Goal: Task Accomplishment & Management: Use online tool/utility

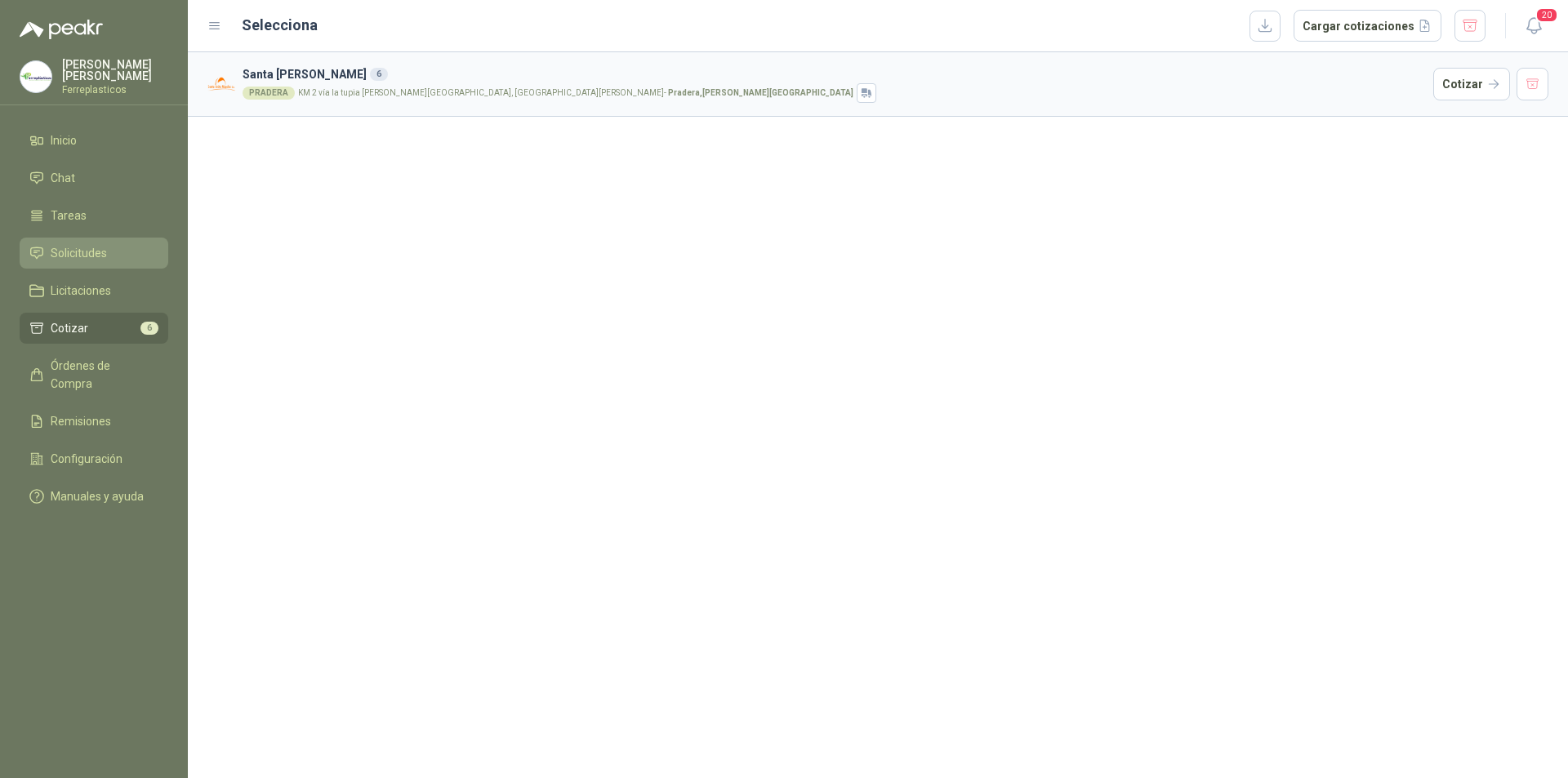
click at [89, 262] on link "Solicitudes" at bounding box center [94, 253] width 149 height 31
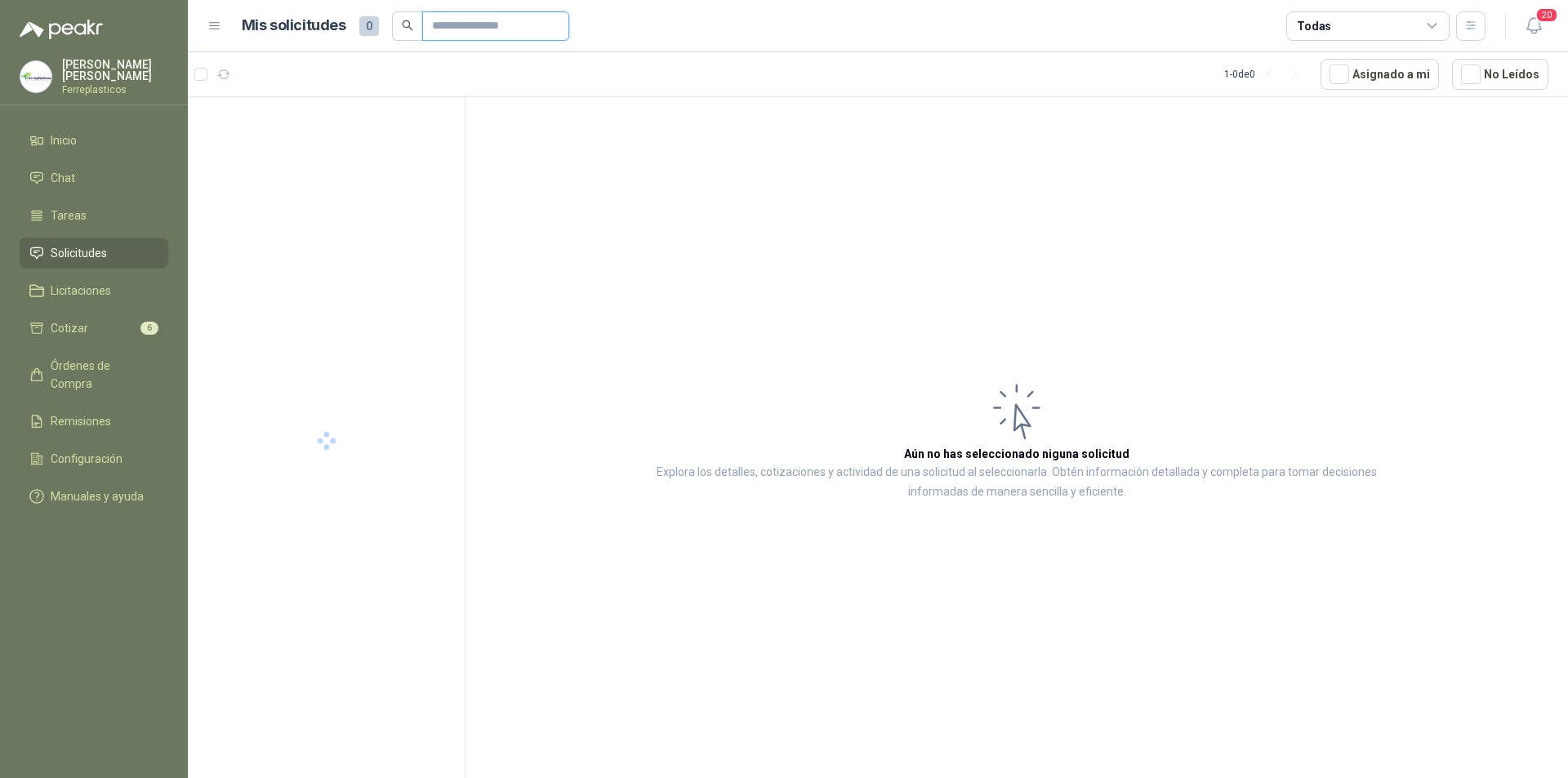
click at [503, 30] on input "text" at bounding box center [489, 26] width 115 height 28
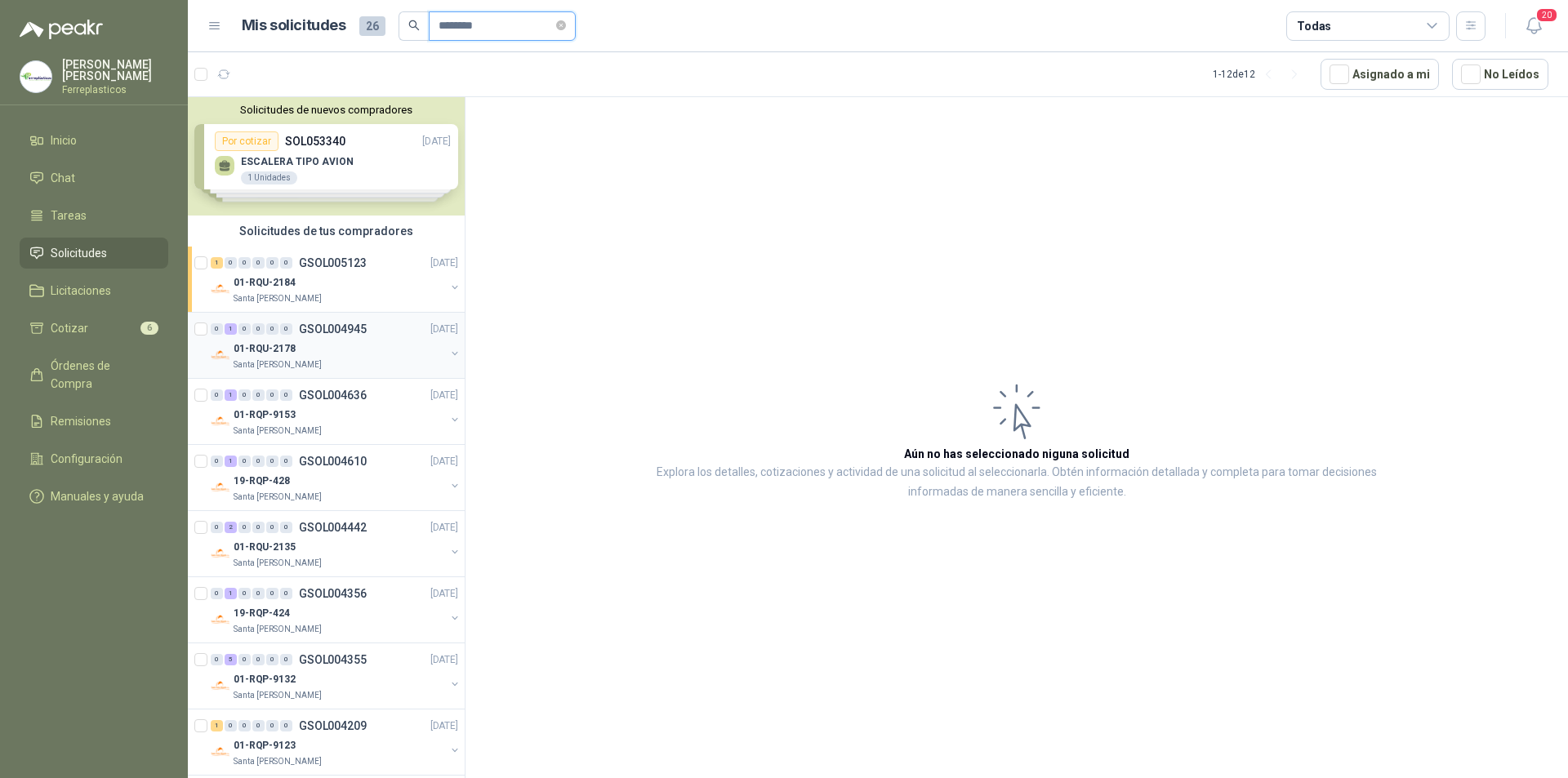
type input "********"
click at [380, 354] on div "01-RQU-2178" at bounding box center [340, 349] width 211 height 20
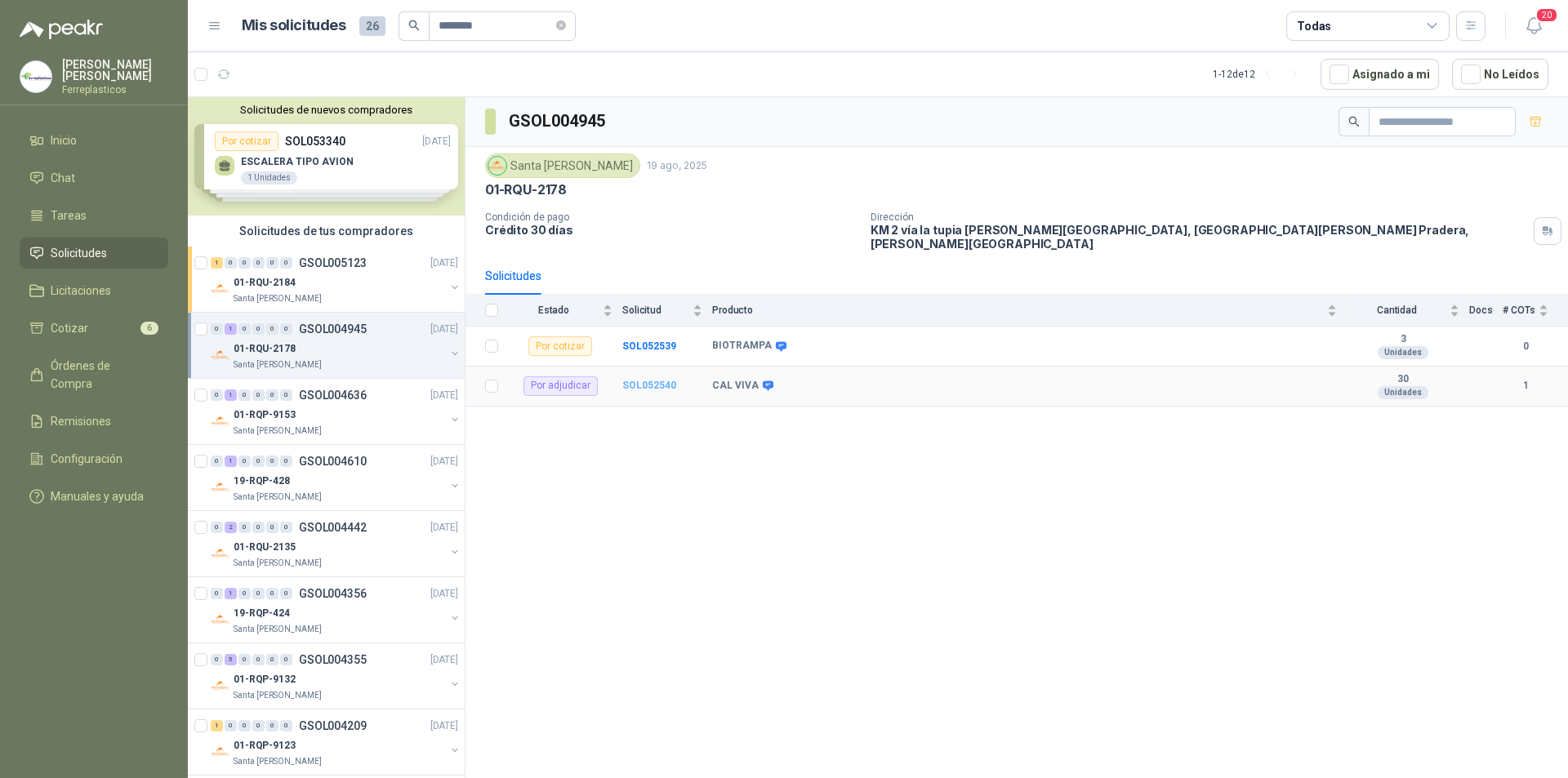
click at [633, 380] on b "SOL052540" at bounding box center [649, 385] width 54 height 12
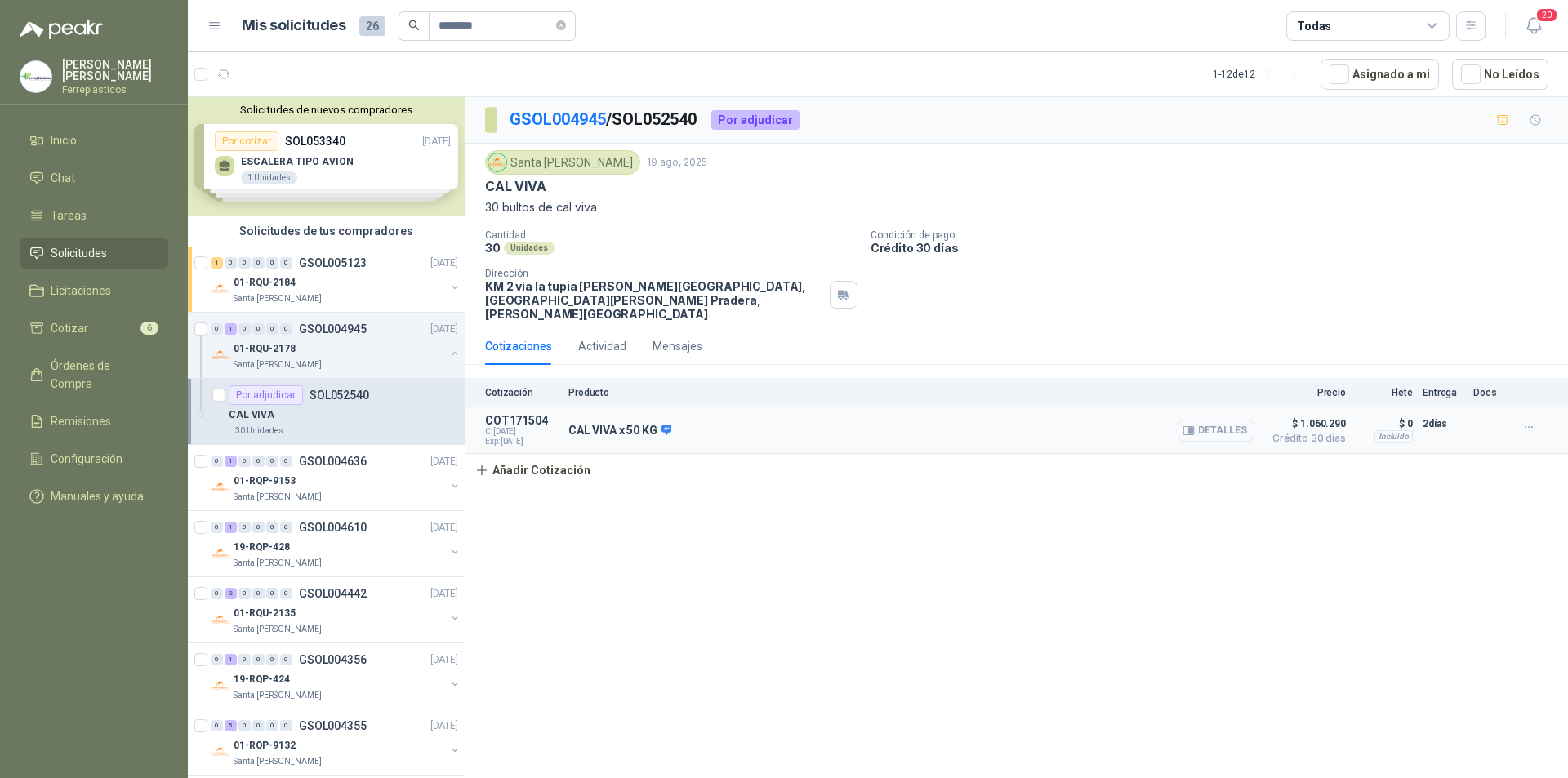
click at [1219, 423] on button "Detalles" at bounding box center [1215, 431] width 77 height 22
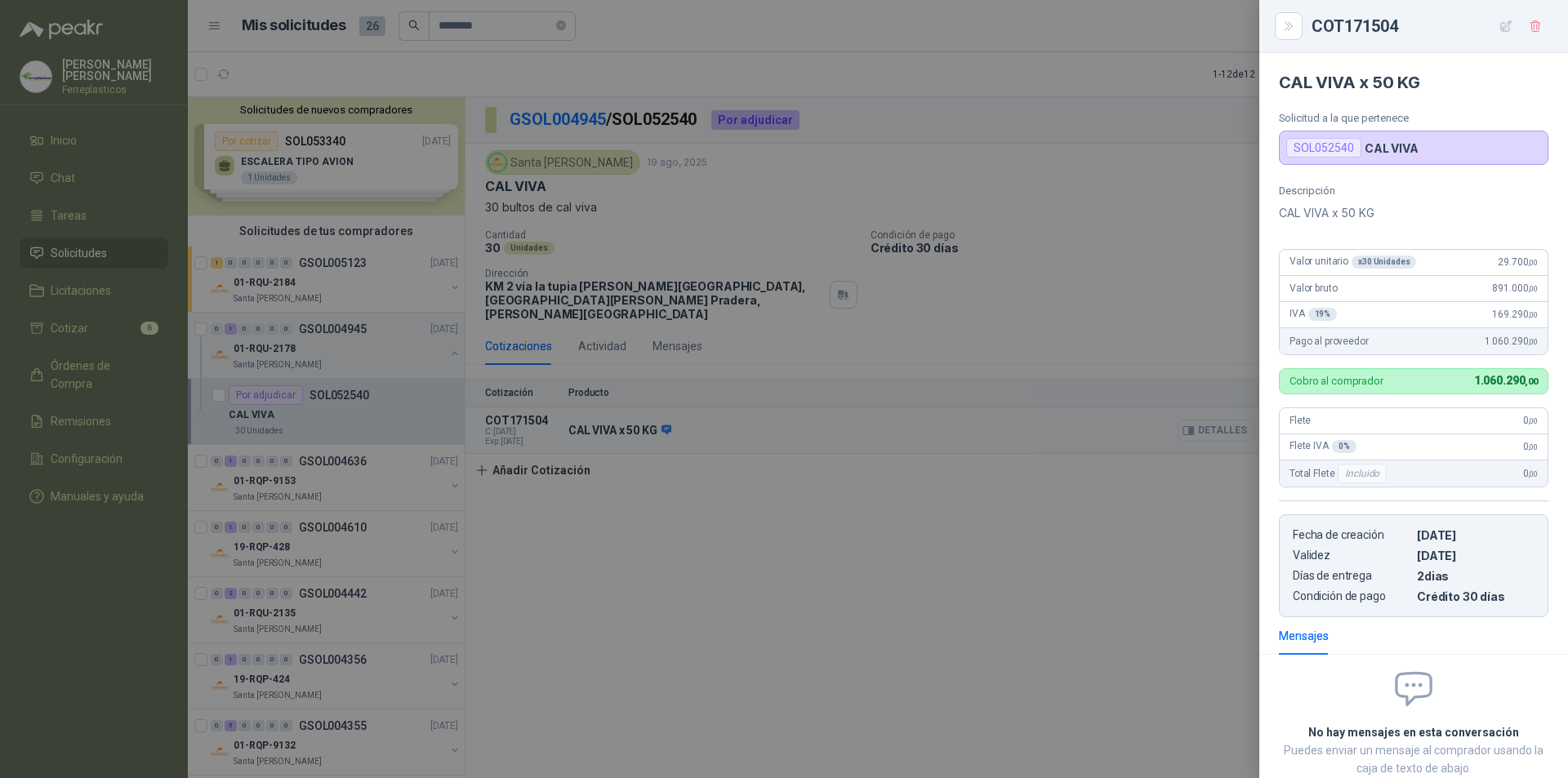
scroll to position [102, 0]
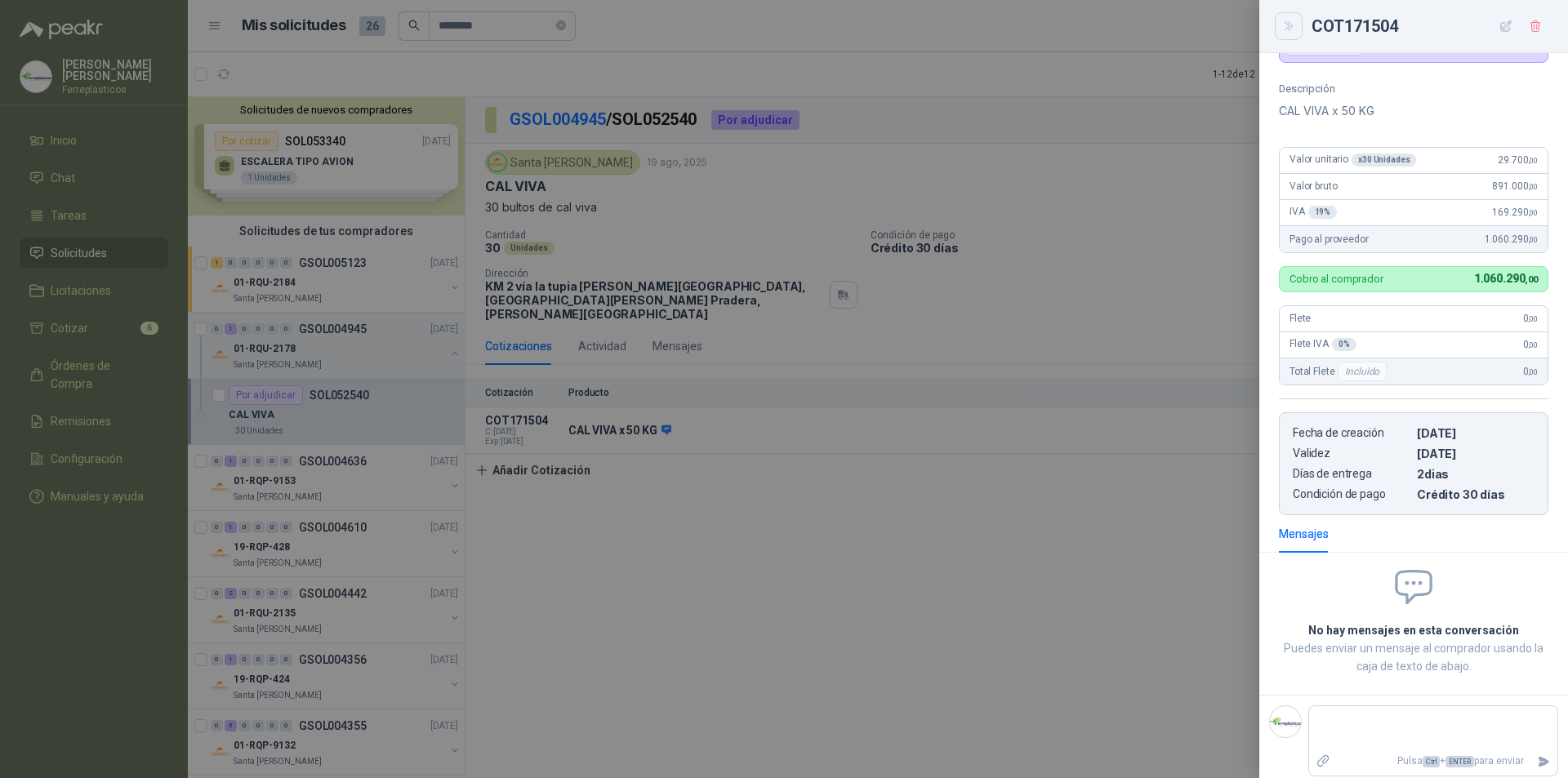
click at [1282, 22] on icon "Close" at bounding box center [1288, 26] width 14 height 14
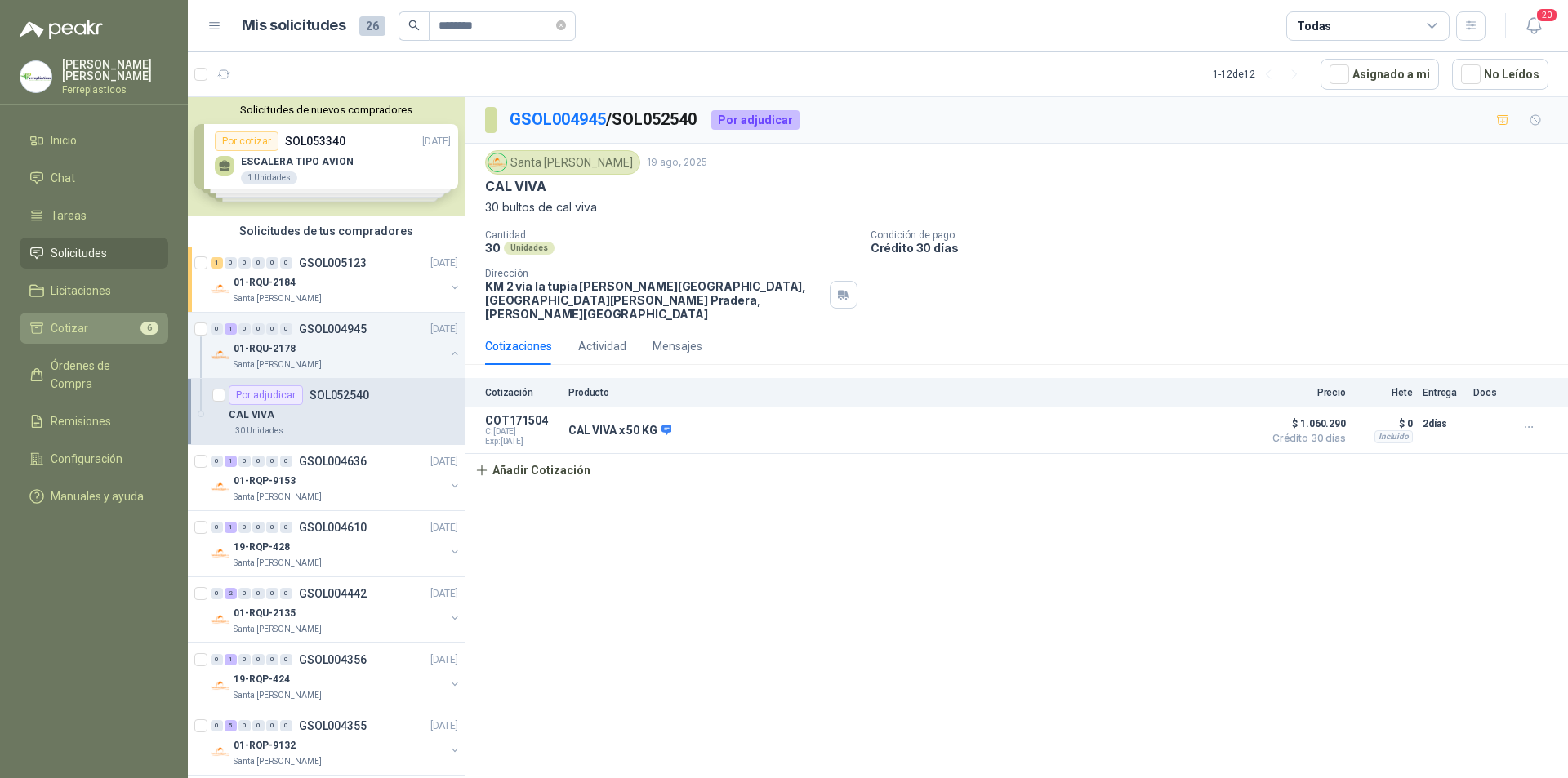
drag, startPoint x: 92, startPoint y: 330, endPoint x: 89, endPoint y: 321, distance: 9.5
click at [94, 330] on li "Cotizar 6" at bounding box center [94, 328] width 129 height 18
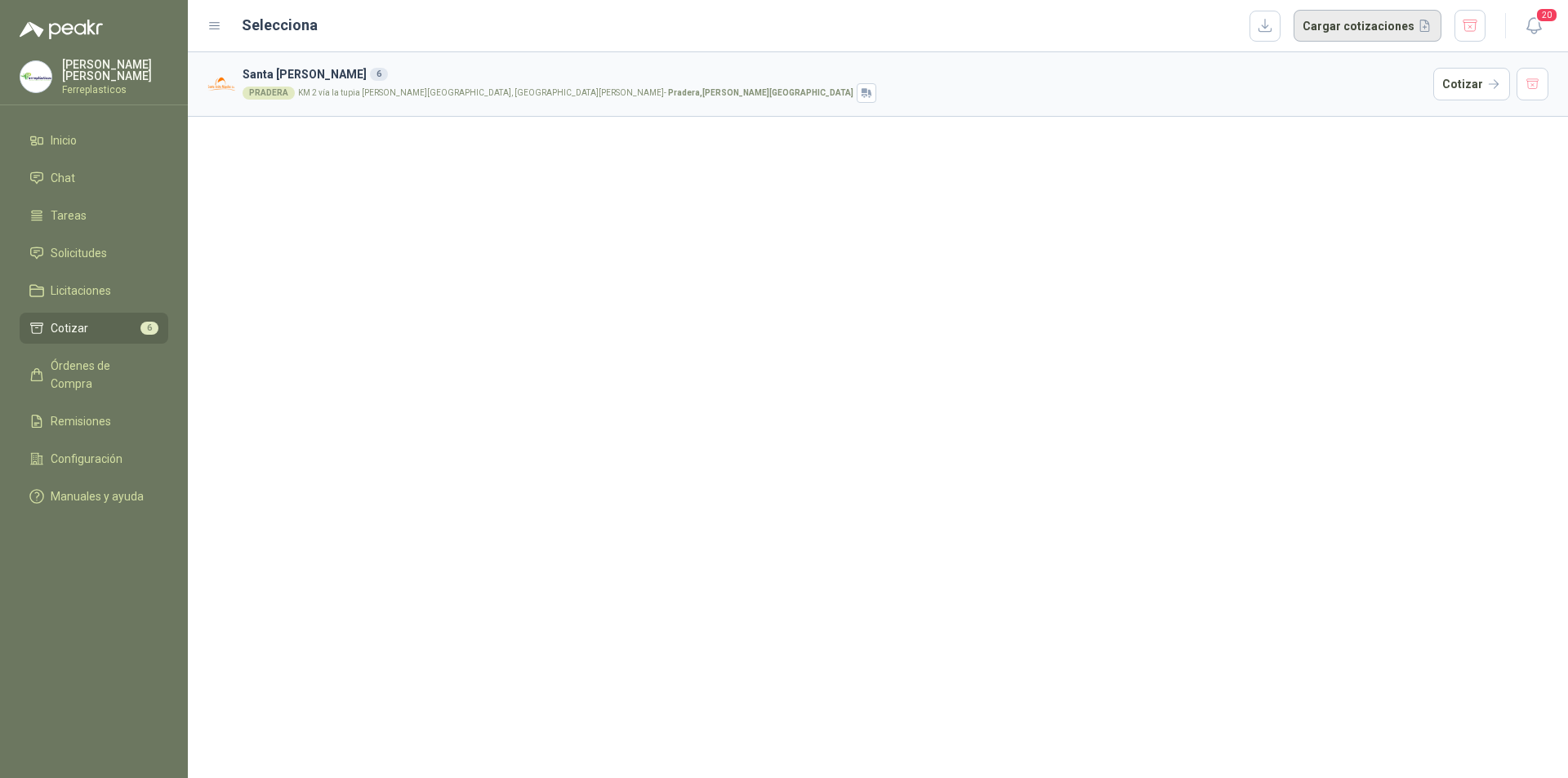
click at [1352, 25] on button "Cargar cotizaciones" at bounding box center [1367, 26] width 148 height 33
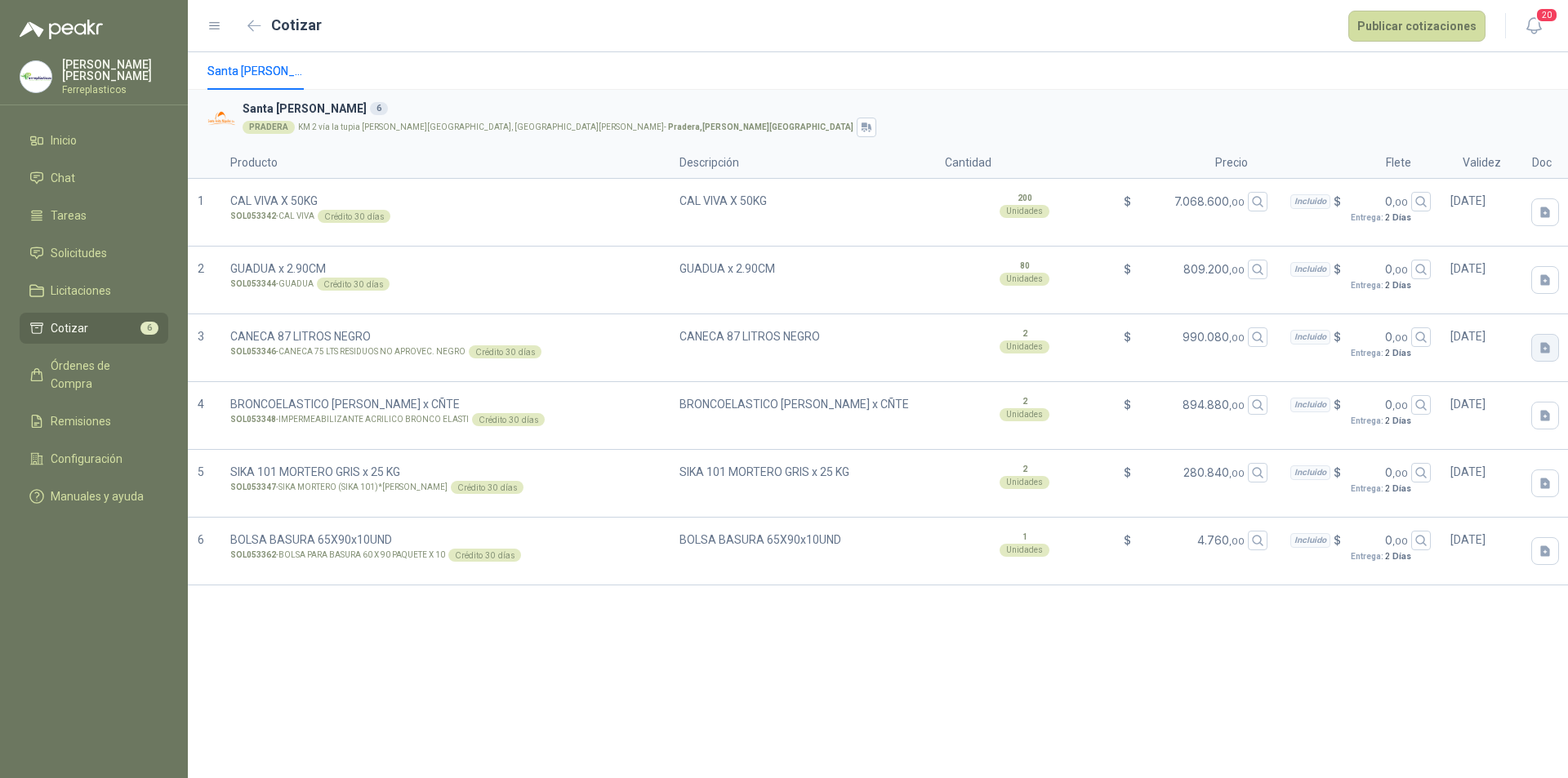
click at [1544, 349] on icon "button" at bounding box center [1545, 348] width 14 height 14
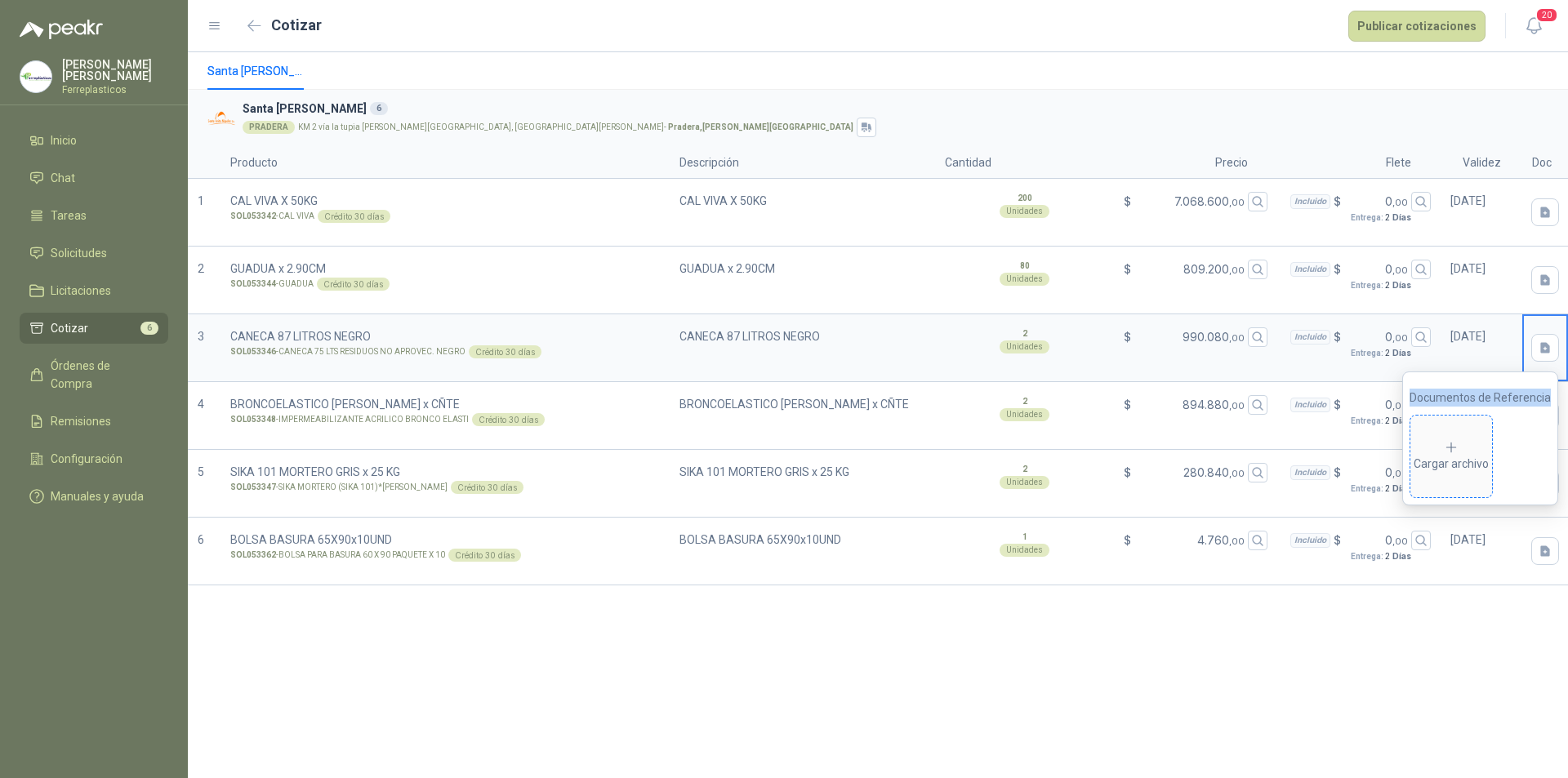
click at [1468, 436] on span "Cargar archivo" at bounding box center [1451, 456] width 81 height 81
click at [1293, 651] on div "Santa [PERSON_NAME] [GEOGRAPHIC_DATA][PERSON_NAME] 6 [PERSON_NAME] 2 vía la tup…" at bounding box center [878, 416] width 1380 height 726
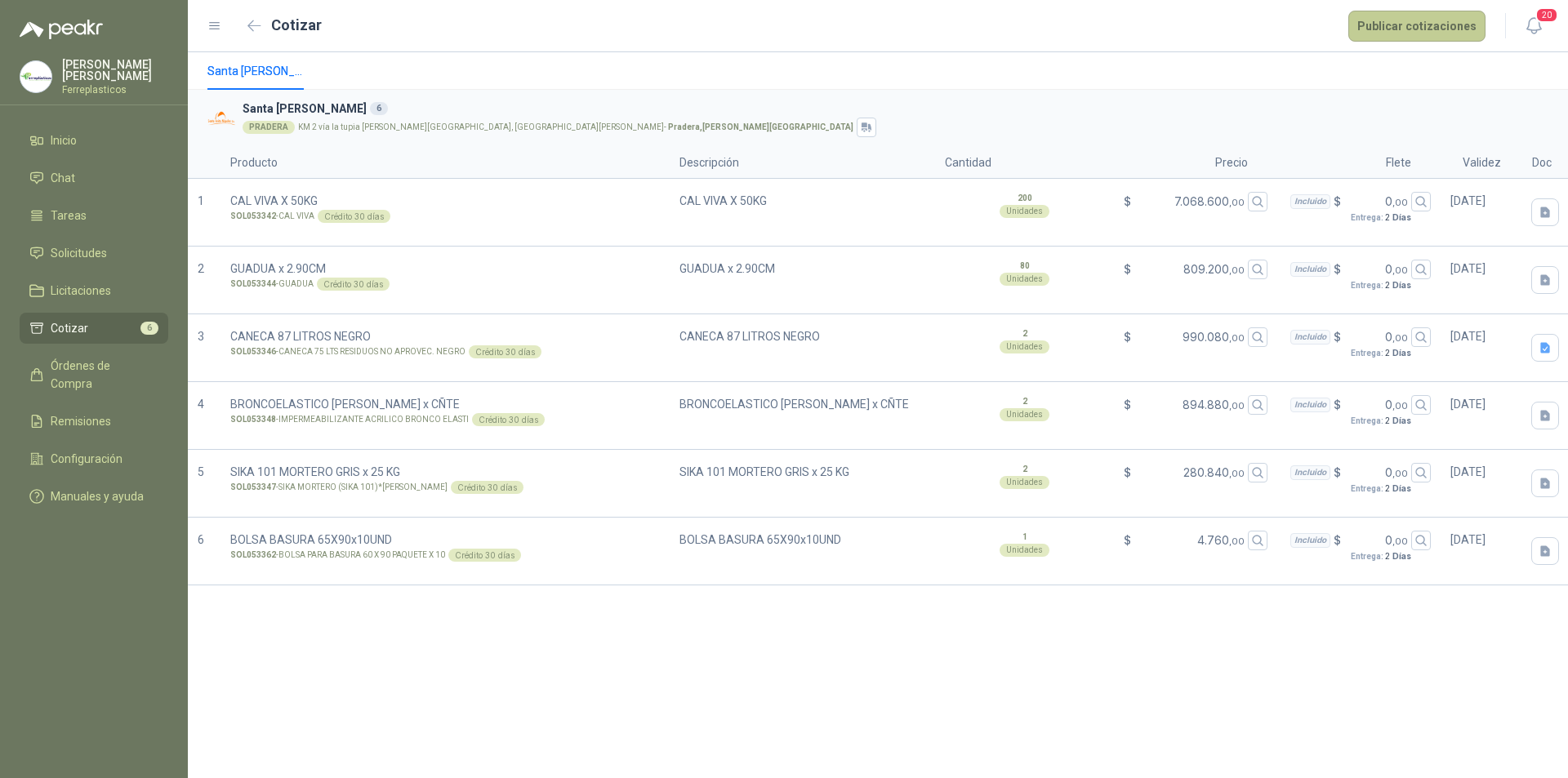
click at [1430, 30] on button "Publicar cotizaciones" at bounding box center [1416, 26] width 137 height 31
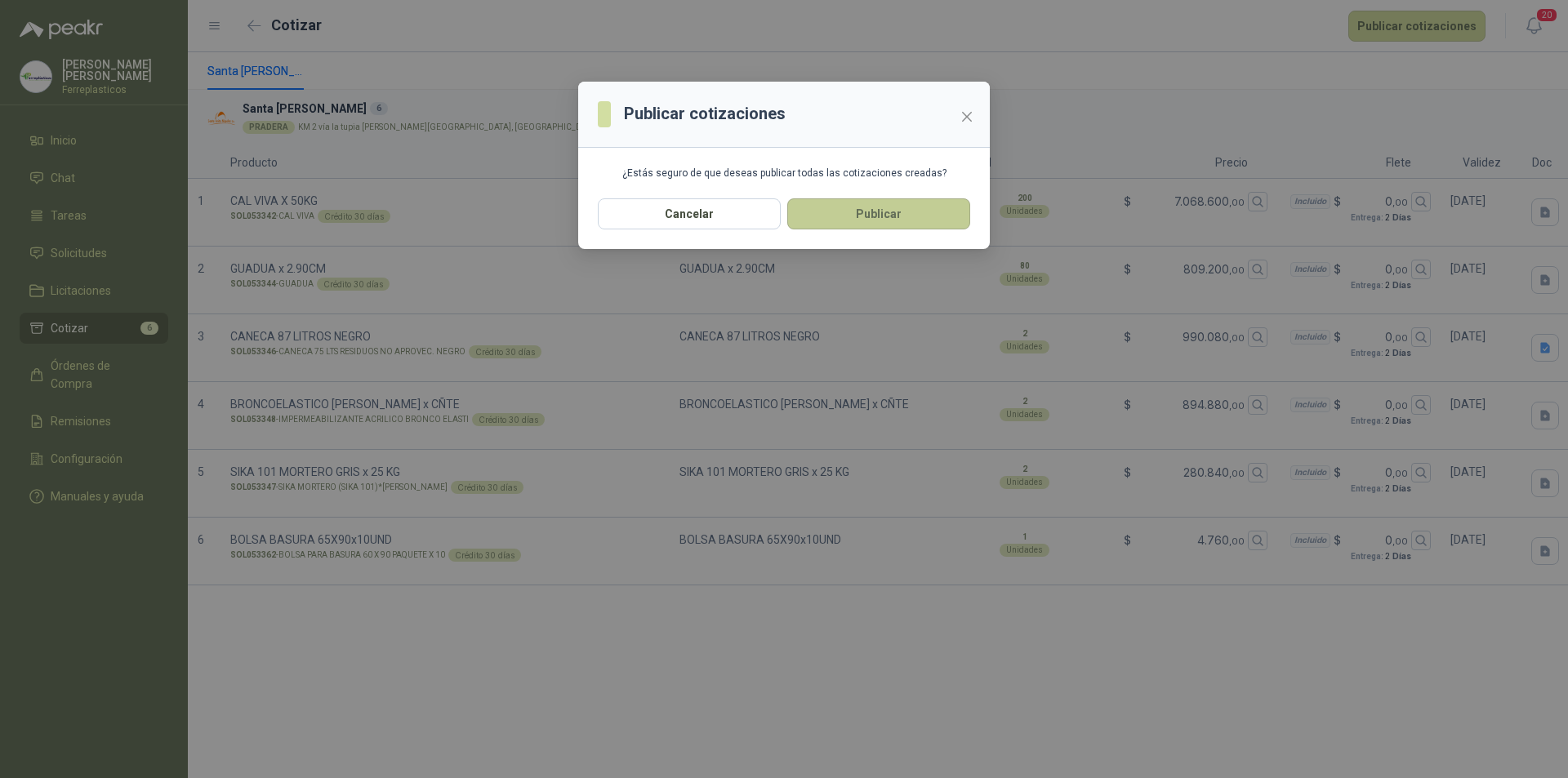
click at [916, 211] on button "Publicar" at bounding box center [878, 214] width 182 height 31
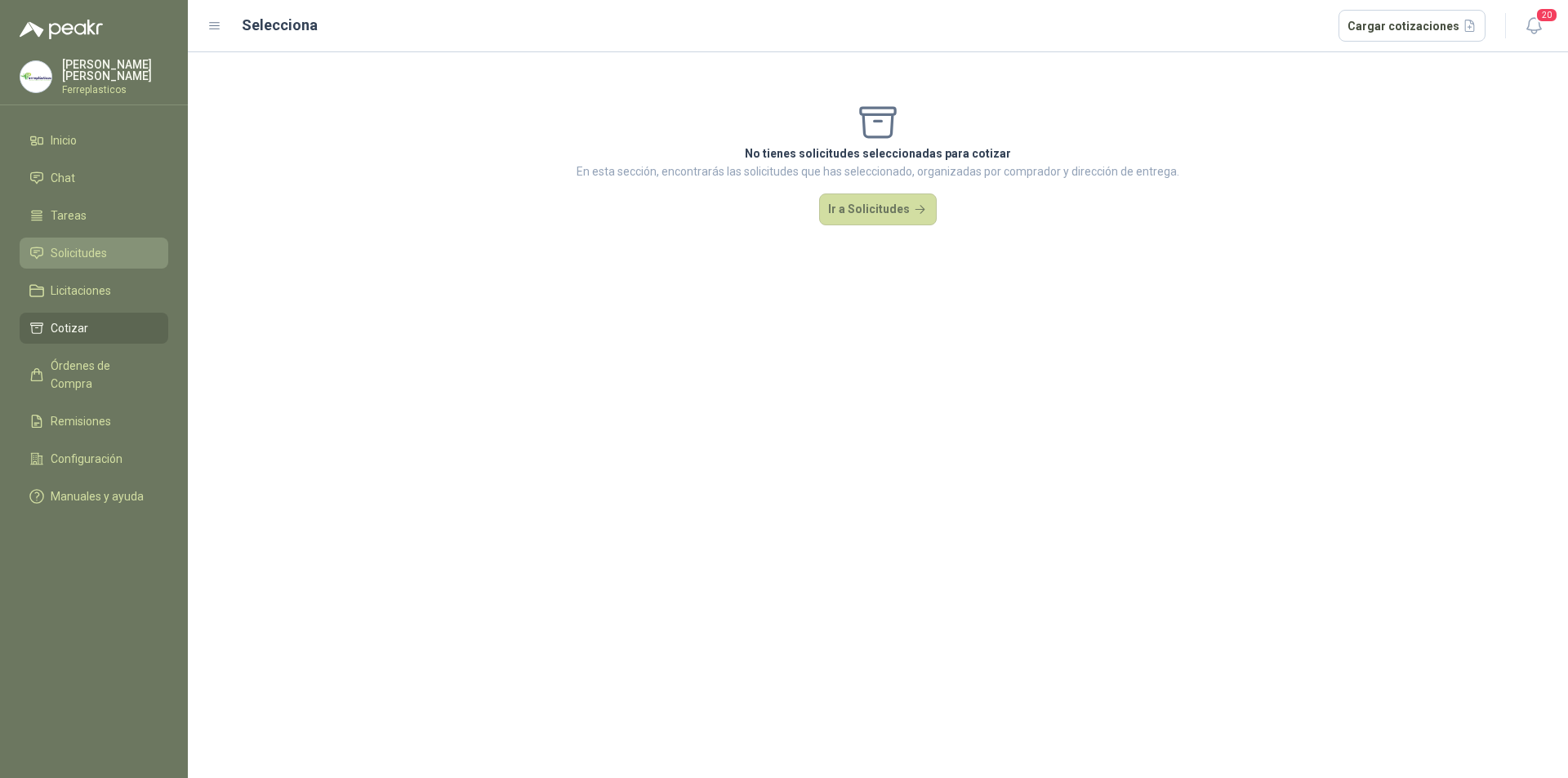
click at [70, 247] on span "Solicitudes" at bounding box center [79, 253] width 56 height 18
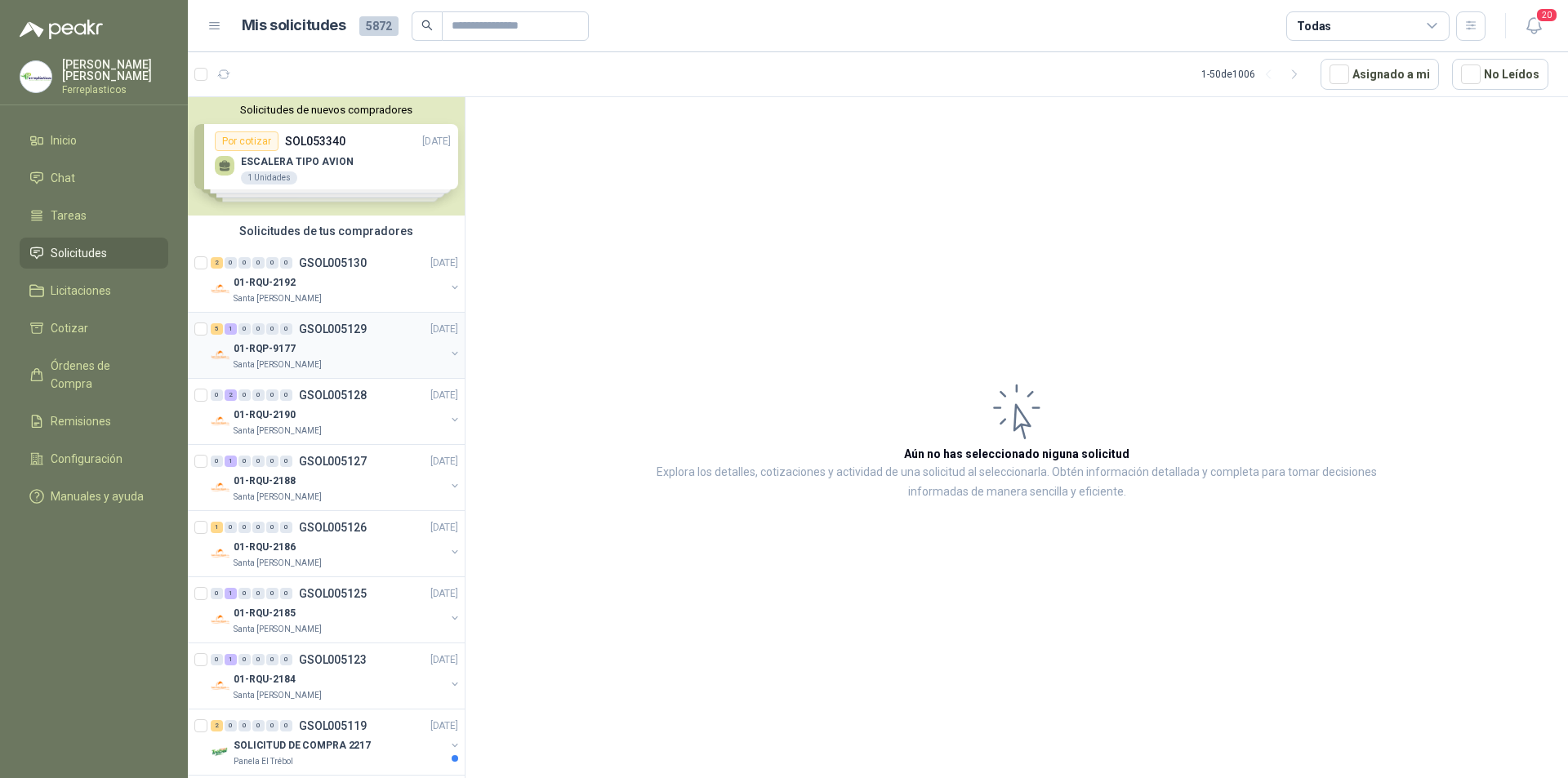
click at [407, 344] on div "01-RQP-9177" at bounding box center [340, 349] width 211 height 20
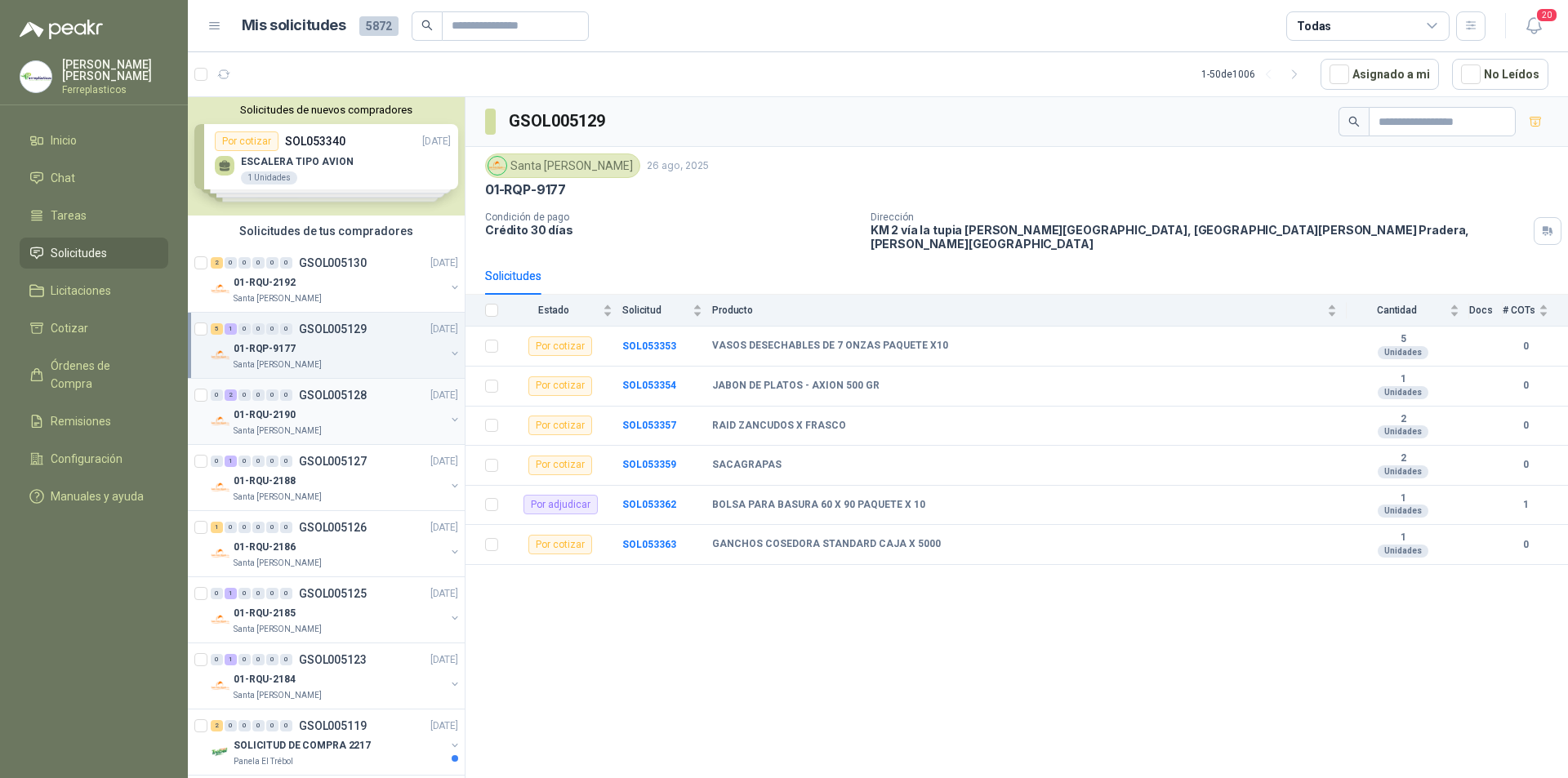
click at [390, 422] on div "01-RQU-2190" at bounding box center [340, 415] width 211 height 20
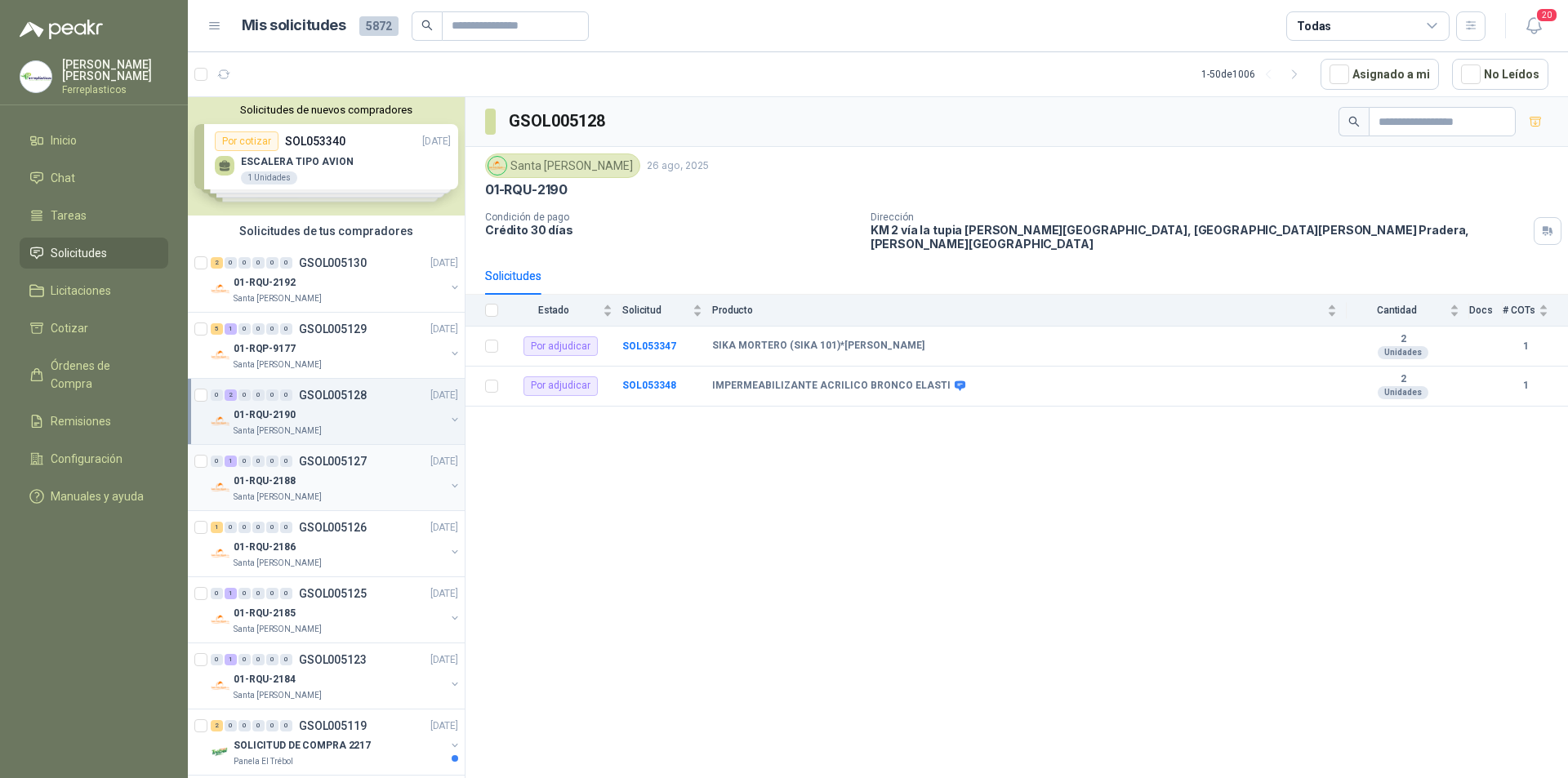
click at [365, 486] on div "01-RQU-2188" at bounding box center [340, 482] width 211 height 20
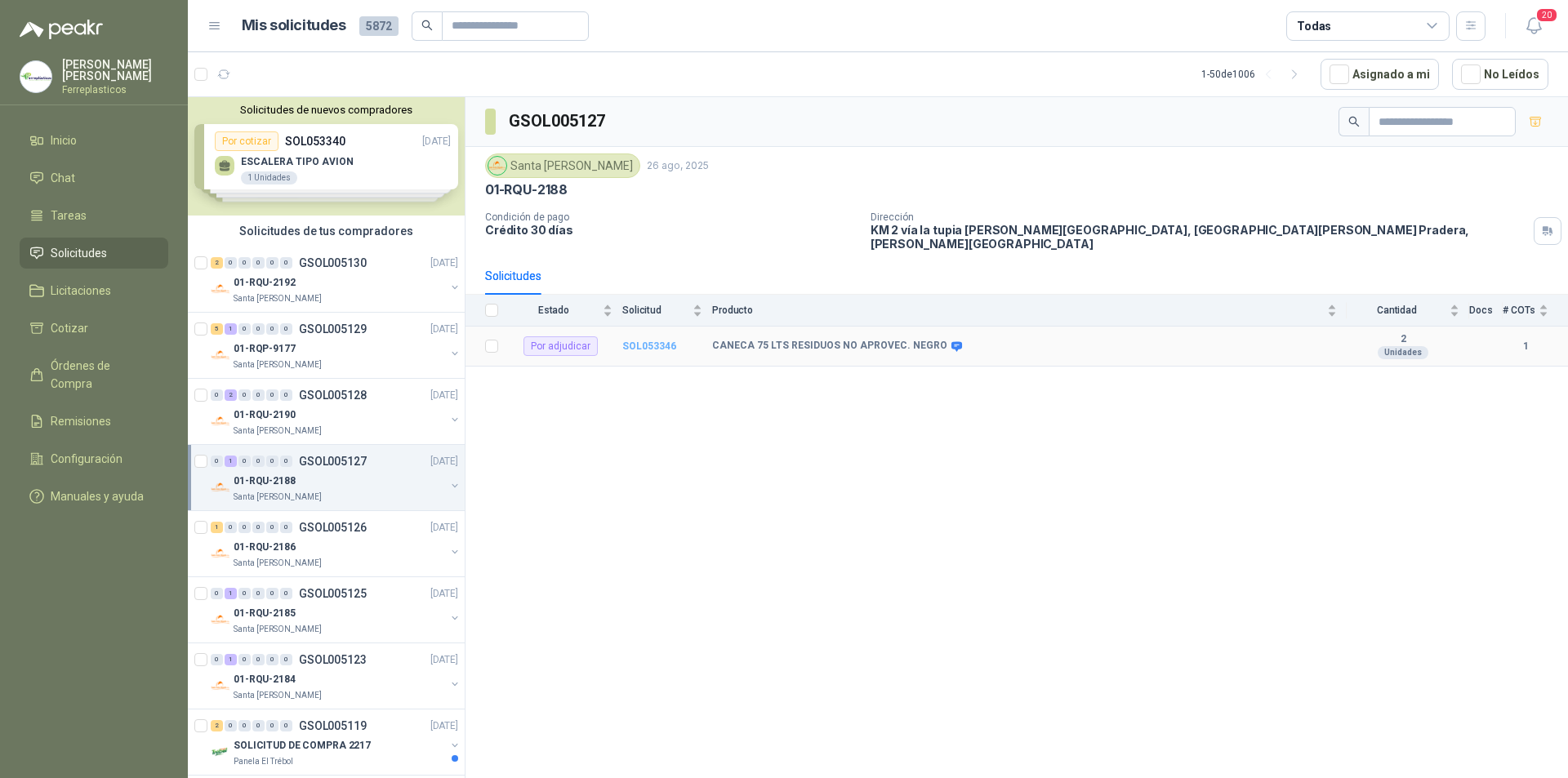
click at [658, 341] on b "SOL053346" at bounding box center [649, 346] width 54 height 12
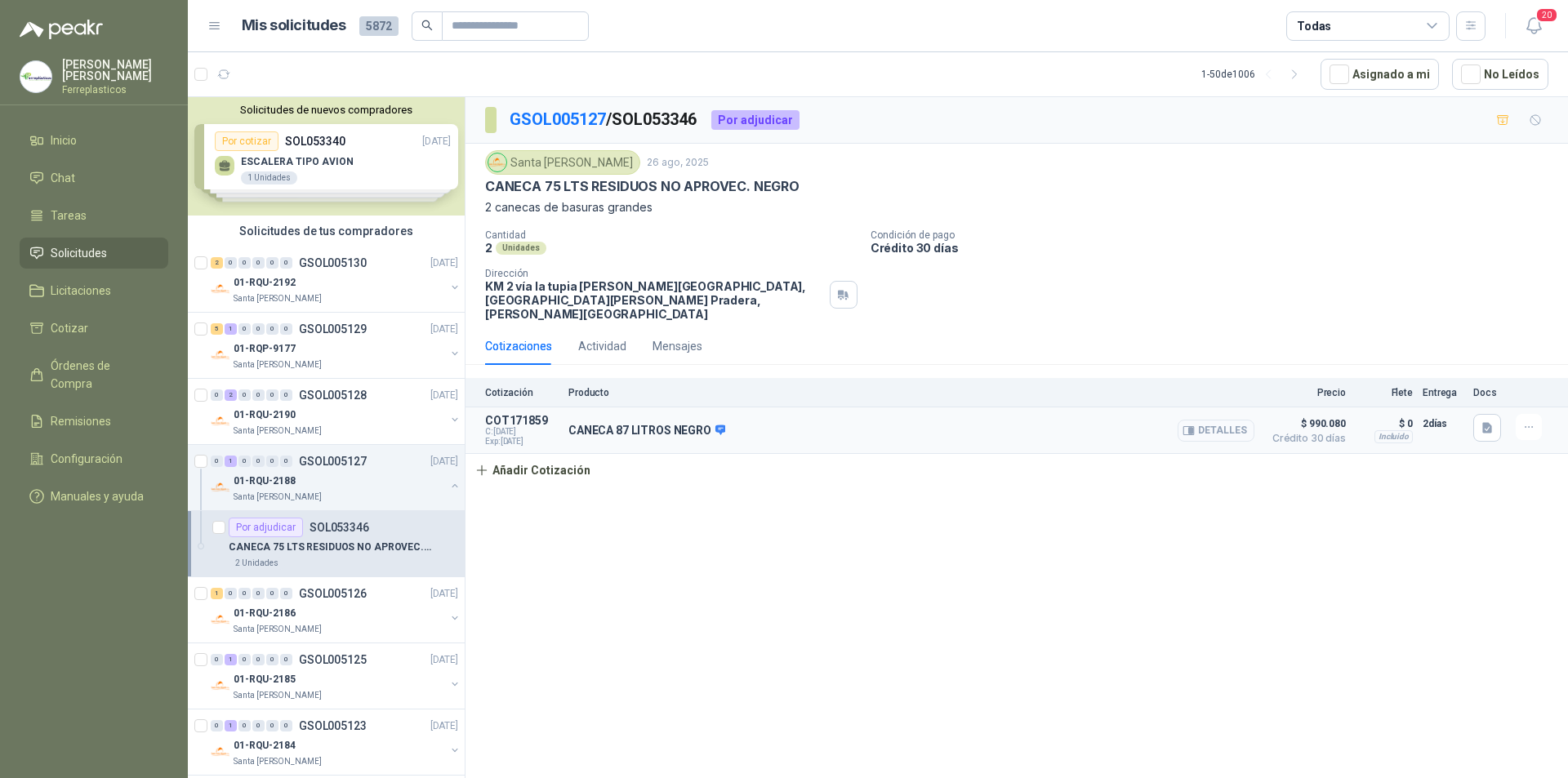
click at [1224, 420] on button "Detalles" at bounding box center [1215, 431] width 77 height 22
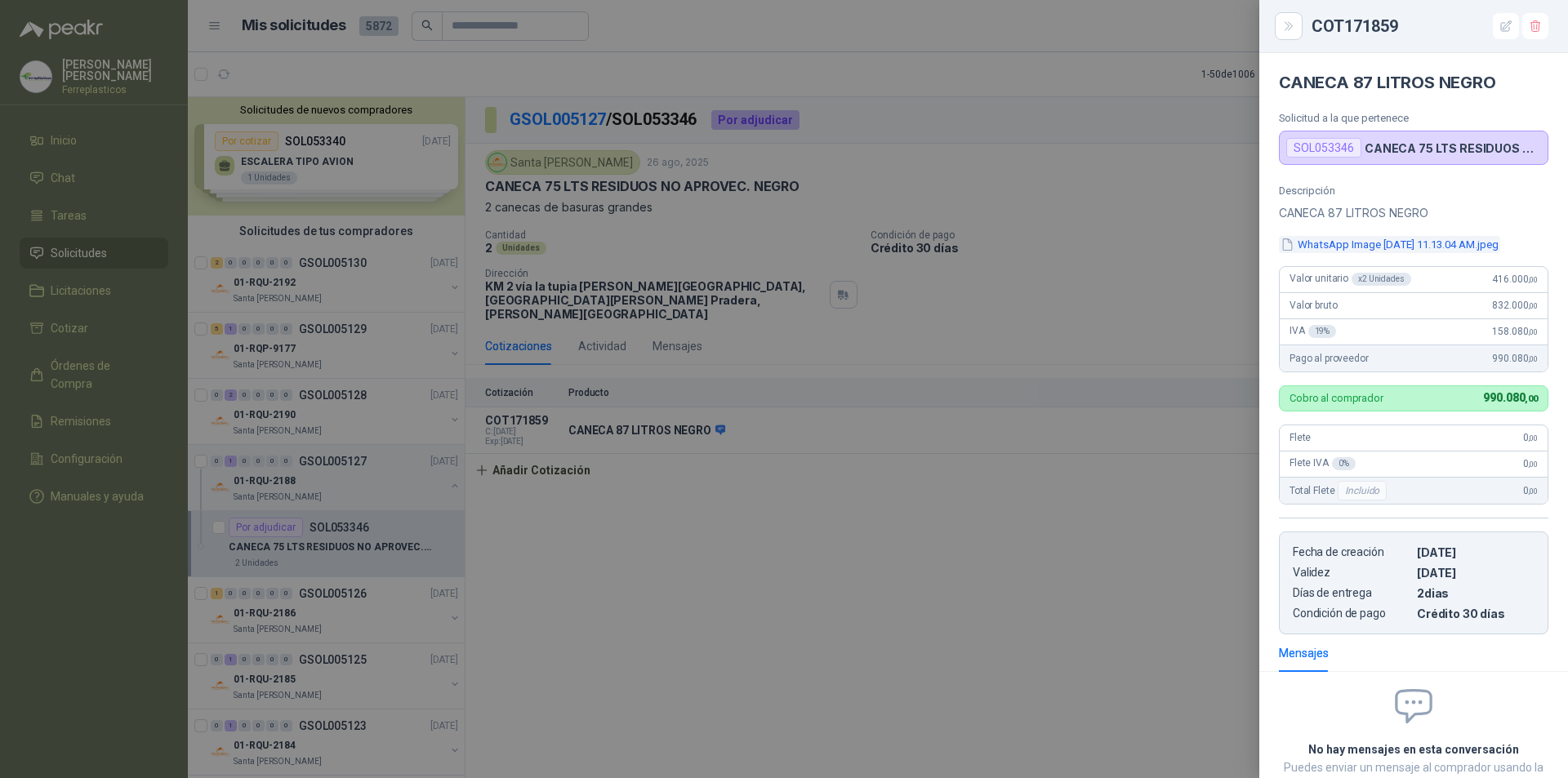
click at [1420, 250] on button "WhatsApp Image [DATE] 11.13.04 AM.jpeg" at bounding box center [1389, 244] width 221 height 17
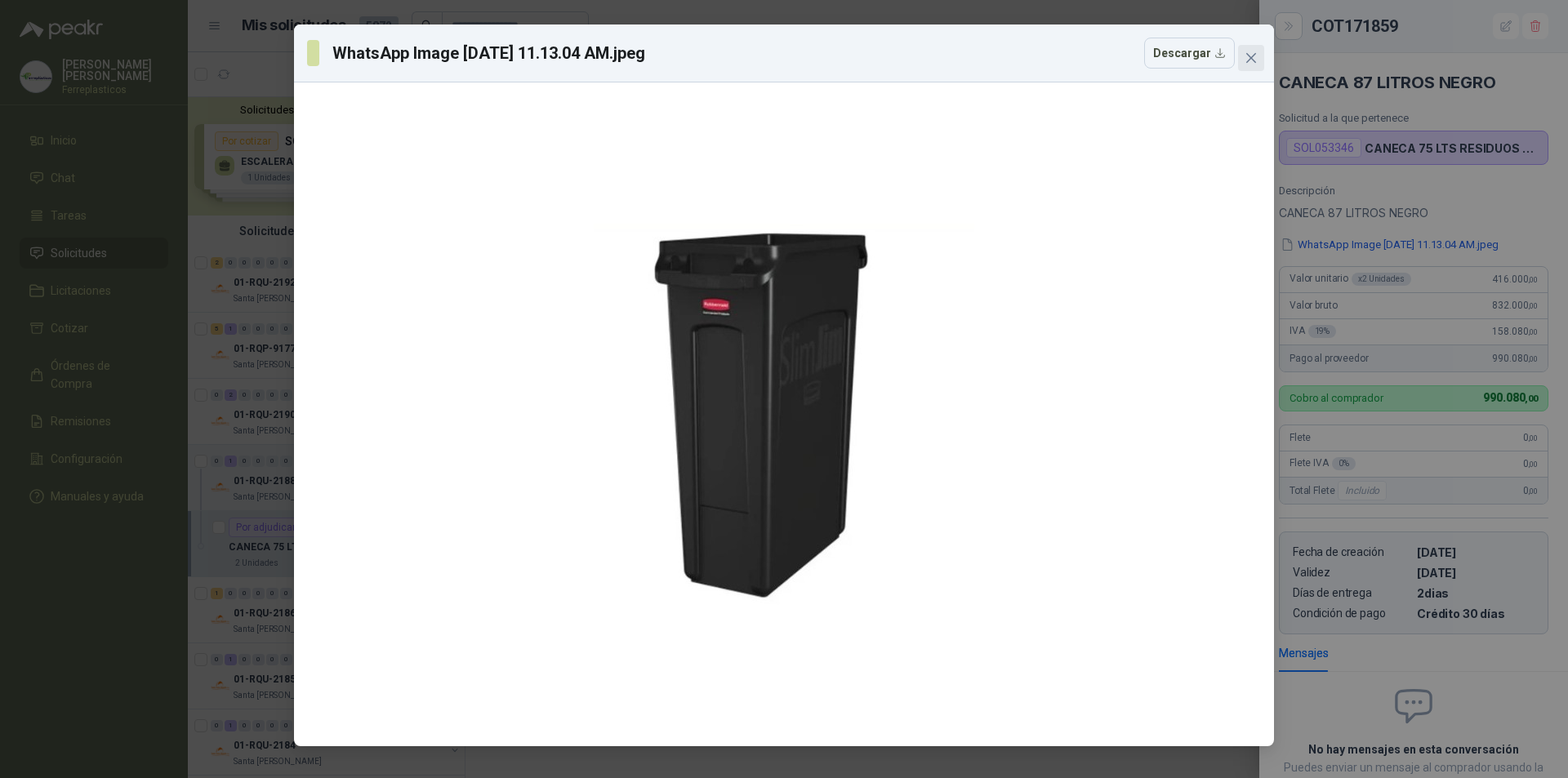
click at [1257, 61] on span "Close" at bounding box center [1250, 58] width 26 height 13
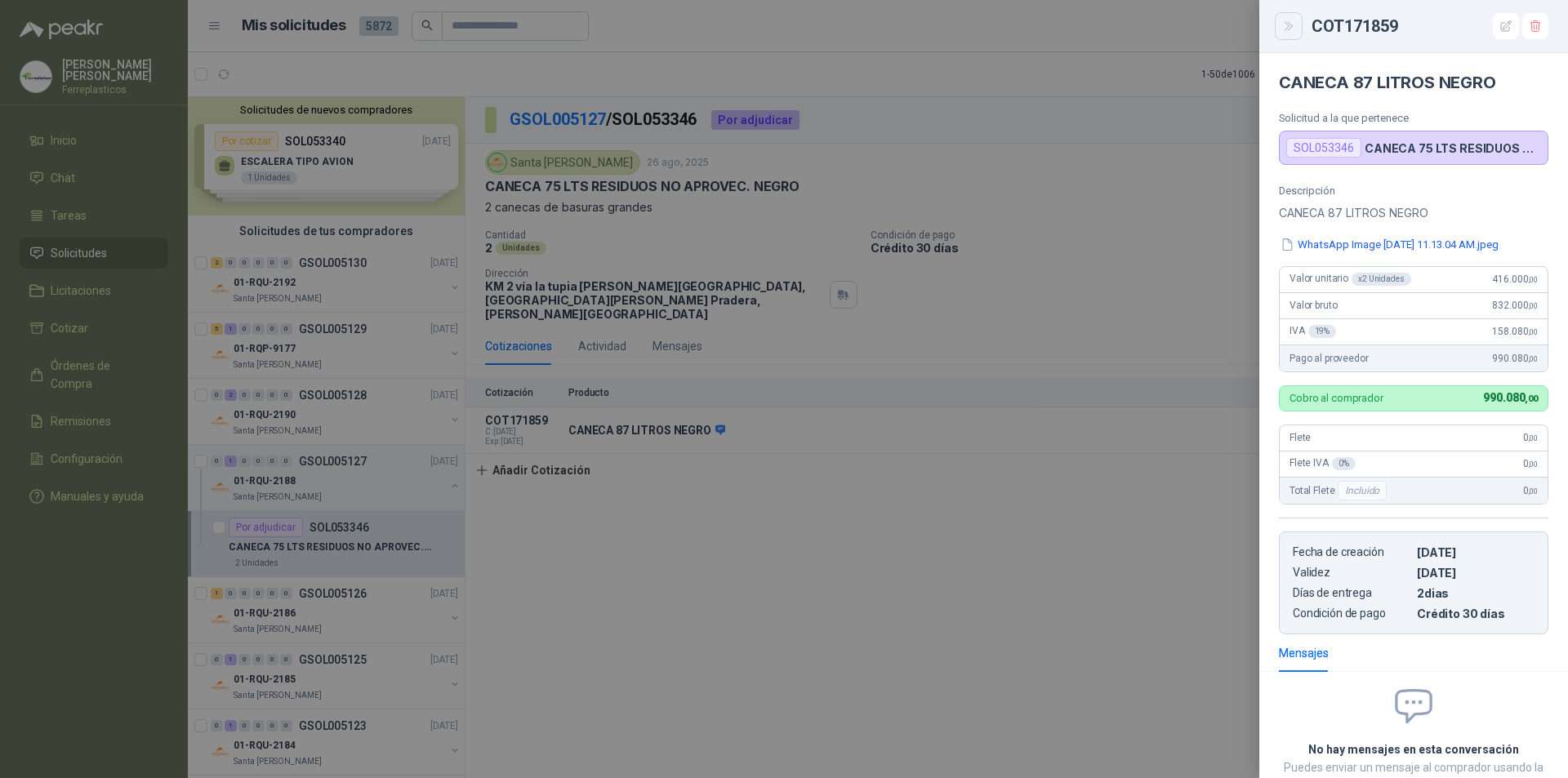
click at [1288, 33] on icon "Close" at bounding box center [1288, 26] width 14 height 14
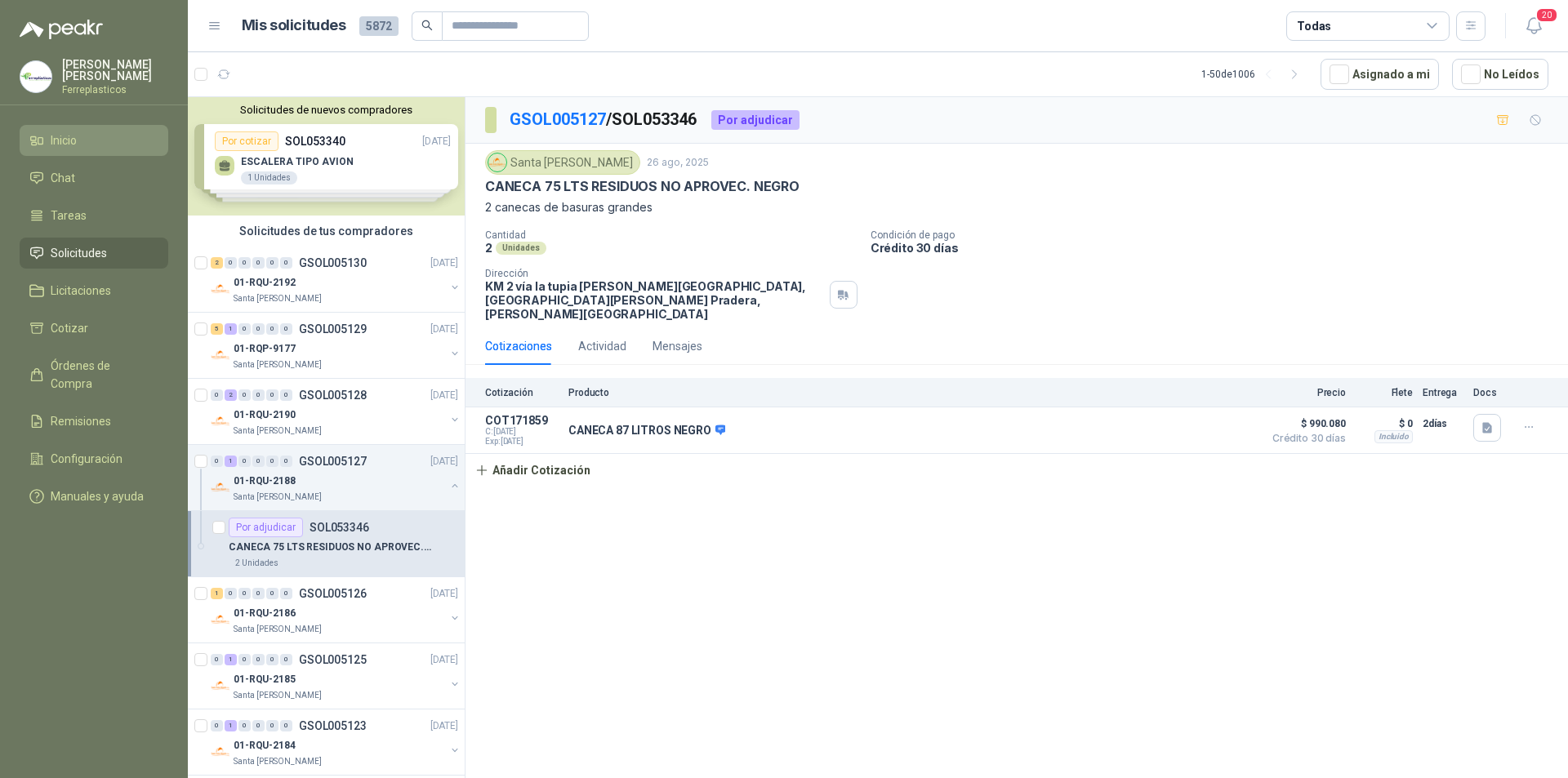
click at [103, 134] on li "Inicio" at bounding box center [94, 141] width 129 height 18
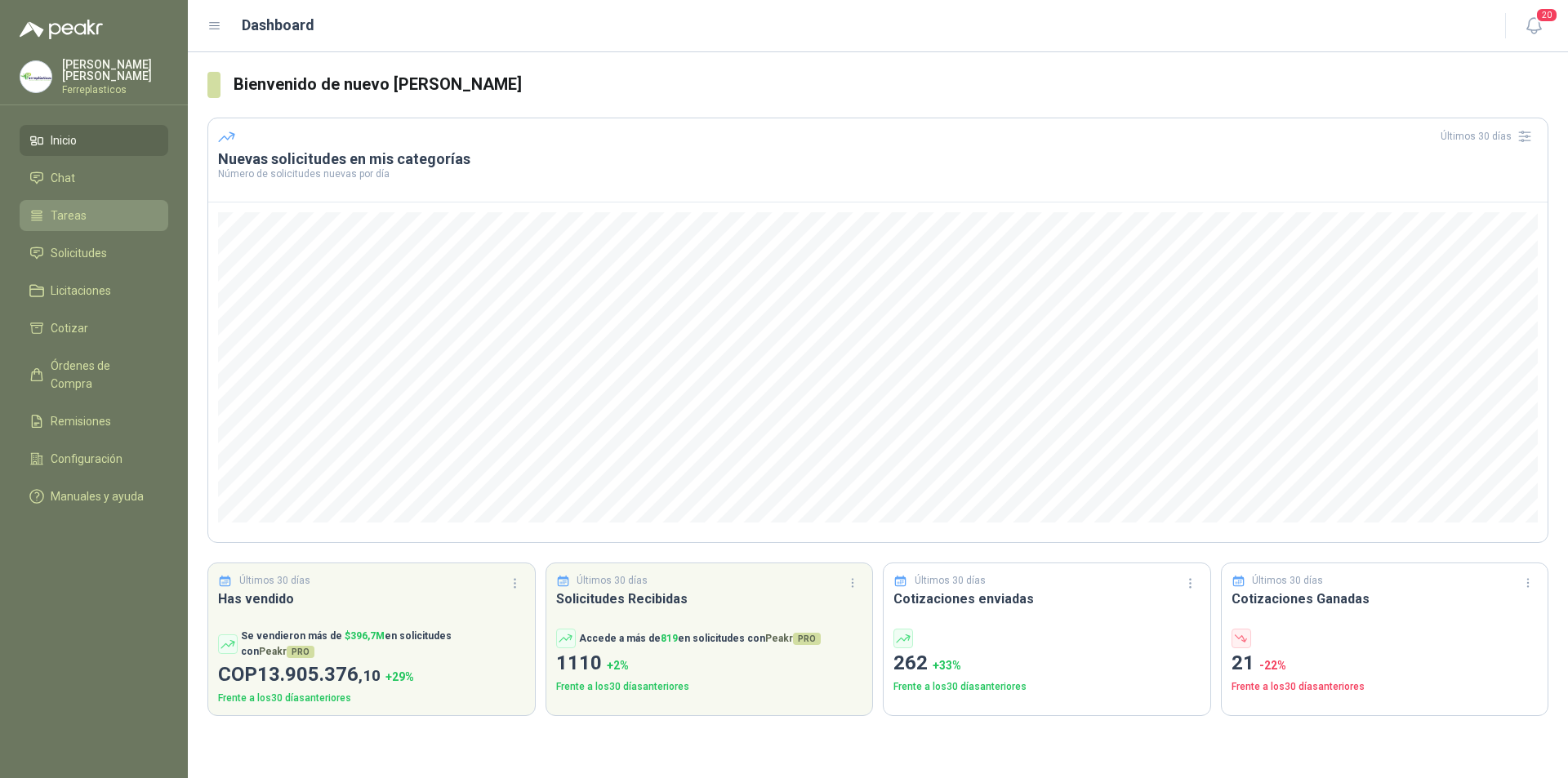
click at [87, 222] on link "Tareas" at bounding box center [94, 215] width 149 height 31
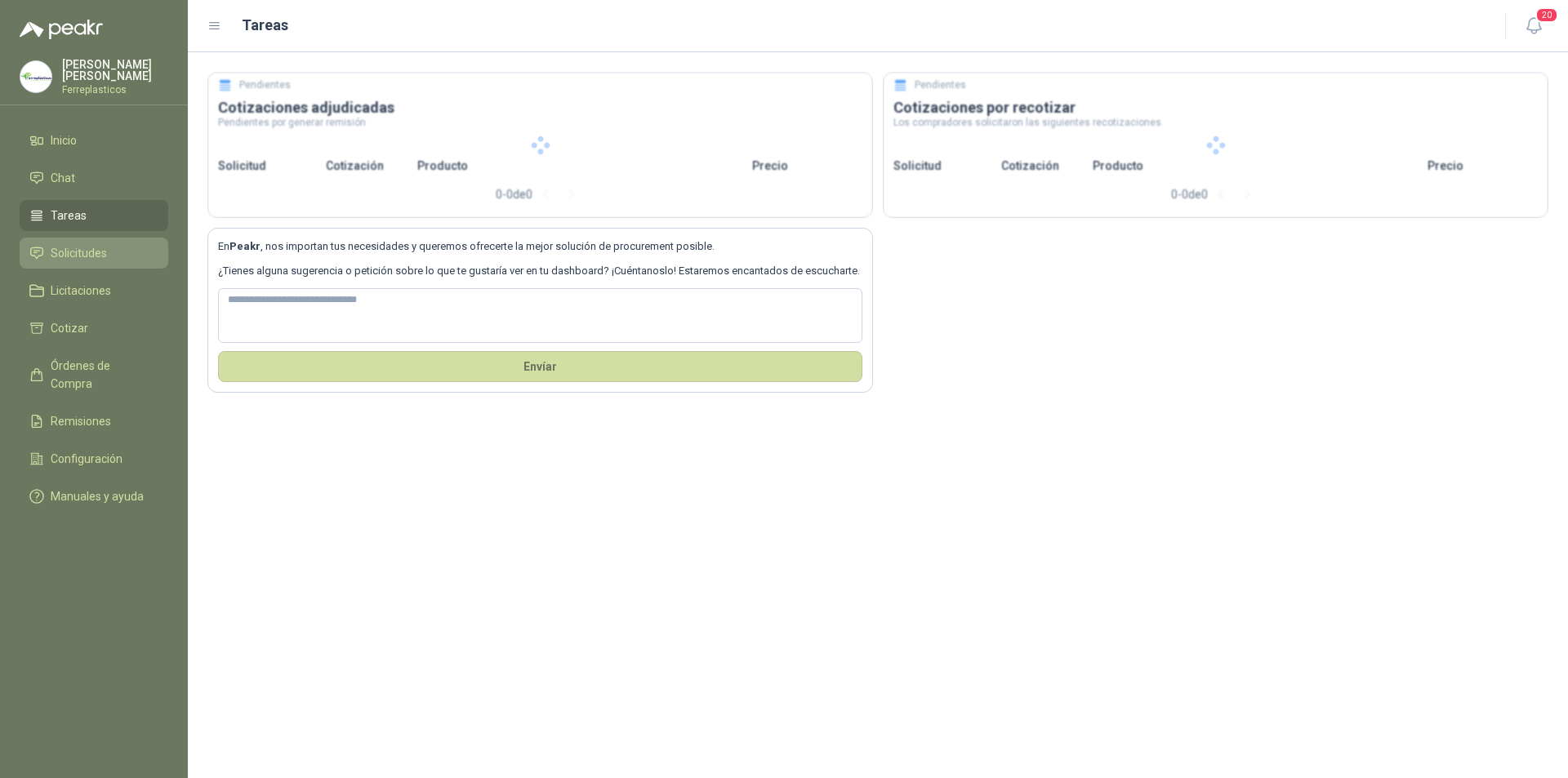
click at [86, 257] on span "Solicitudes" at bounding box center [79, 253] width 56 height 18
